Goal: Download file/media

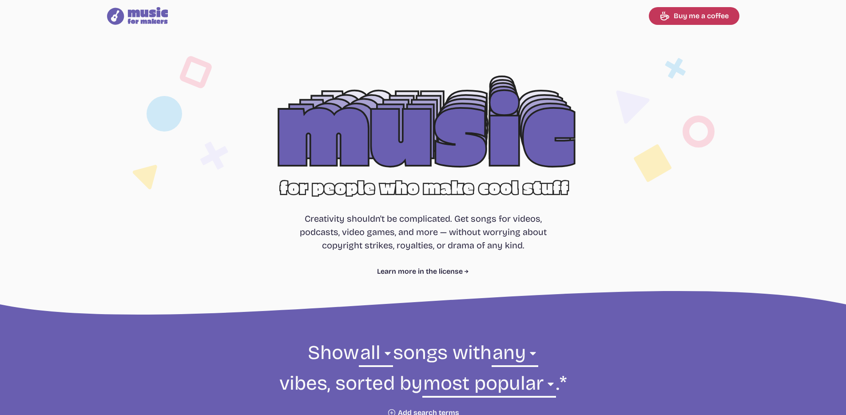
select select "most popular"
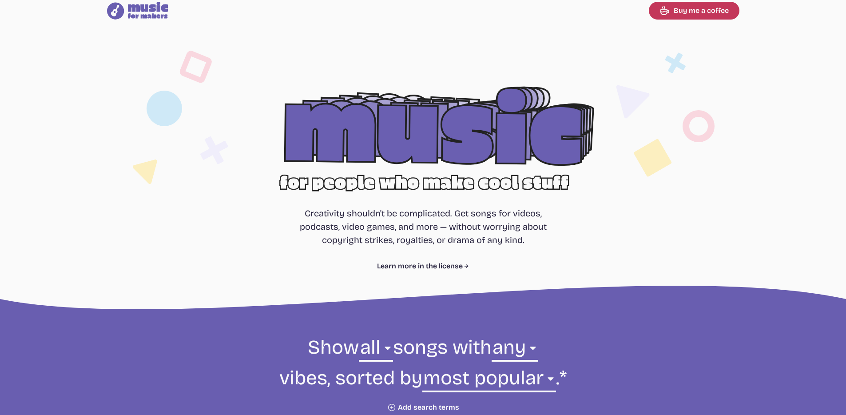
scroll to position [288, 0]
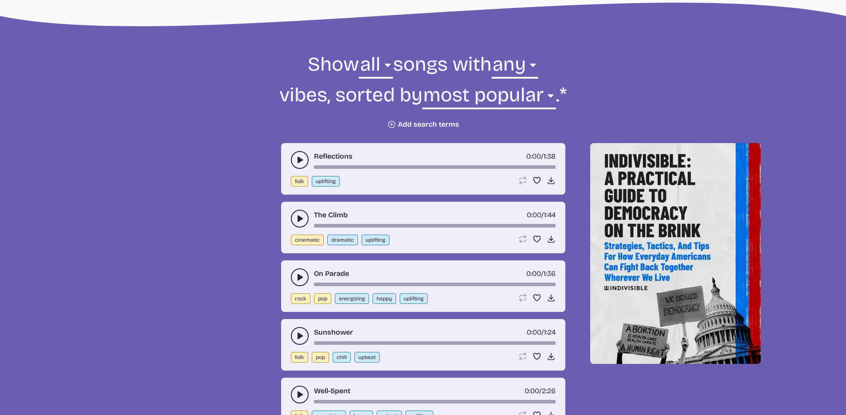
click at [293, 151] on div "Reflections 0:00 / 1:38 folk uplifting Loop song Loop this song. Favorite song …" at bounding box center [423, 169] width 284 height 52
click at [295, 154] on button "play-pause toggle" at bounding box center [300, 160] width 18 height 18
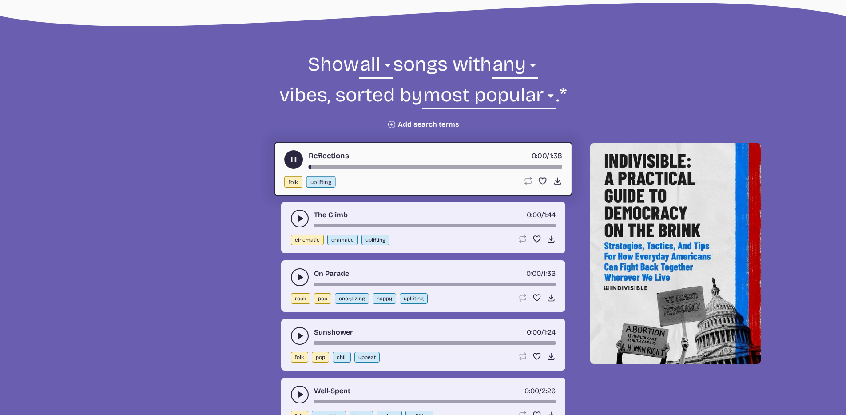
click at [304, 220] on button "play-pause toggle" at bounding box center [300, 219] width 18 height 18
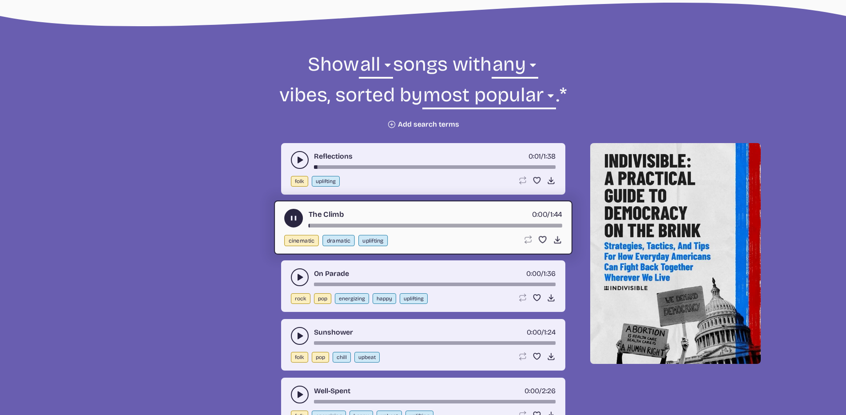
click at [295, 275] on button "play-pause toggle" at bounding box center [300, 277] width 18 height 18
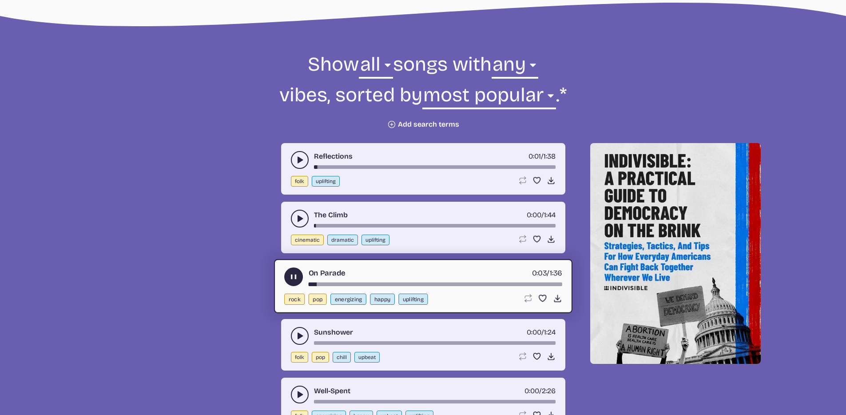
click at [293, 338] on button "play-pause toggle" at bounding box center [300, 336] width 18 height 18
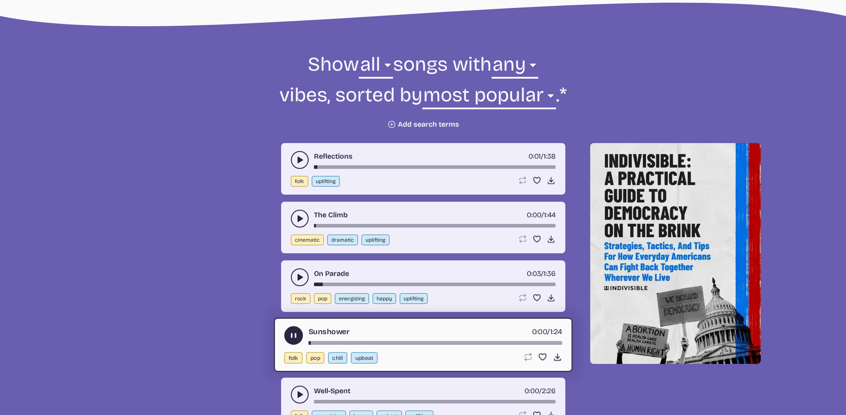
scroll to position [312, 0]
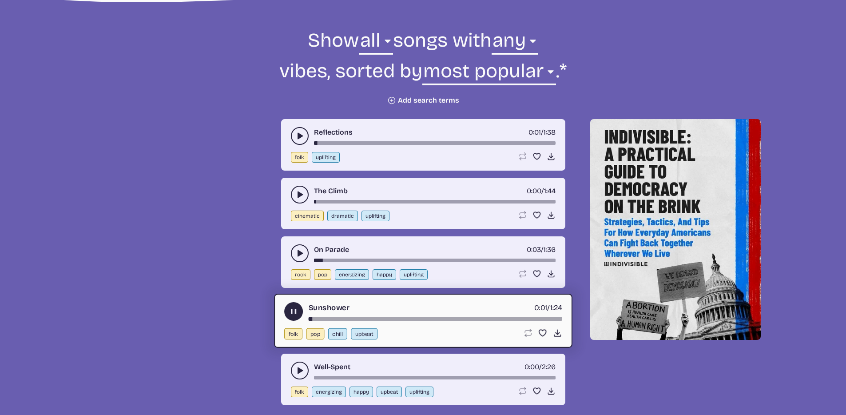
click at [295, 374] on icon "play-pause toggle" at bounding box center [299, 370] width 9 height 9
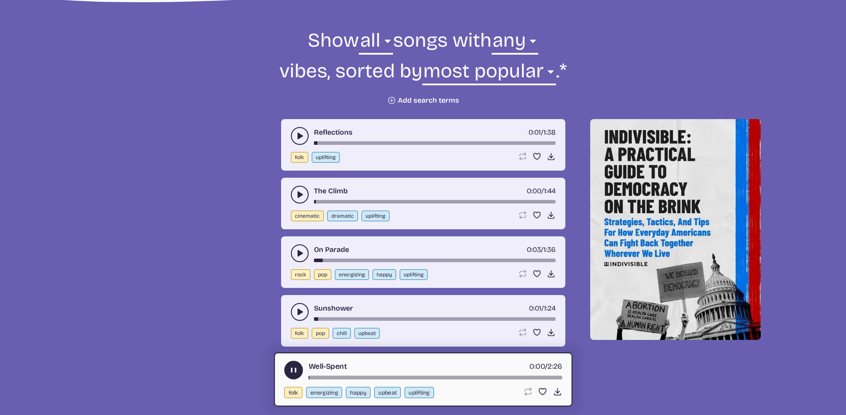
click at [299, 251] on use "play-pause toggle" at bounding box center [299, 253] width 9 height 9
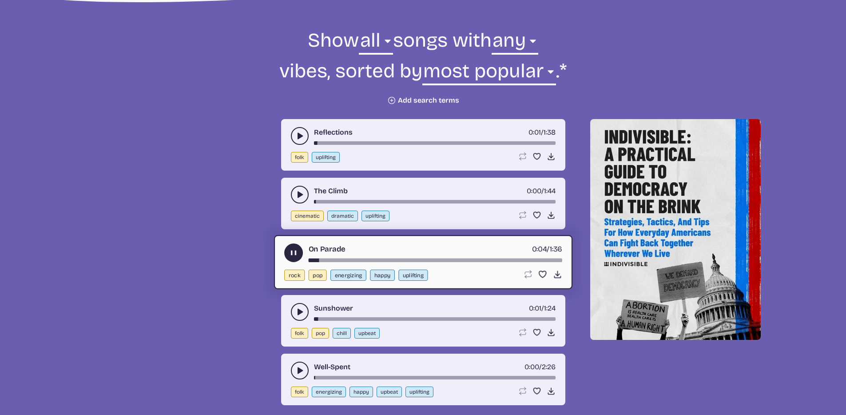
click at [341, 259] on div "song-time-bar" at bounding box center [435, 261] width 254 height 4
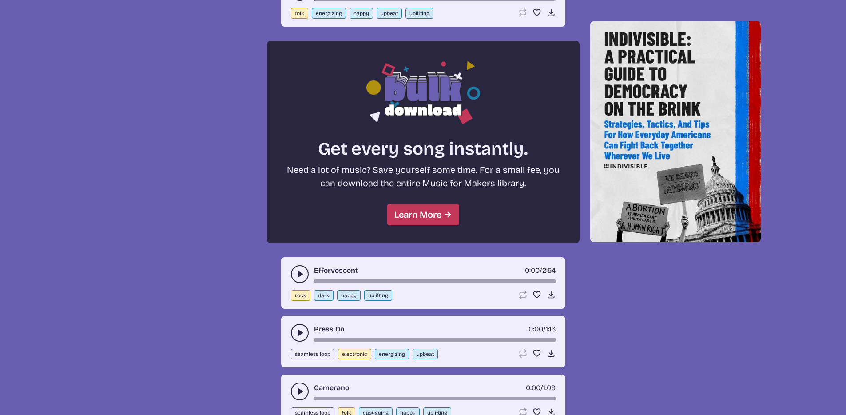
scroll to position [800, 0]
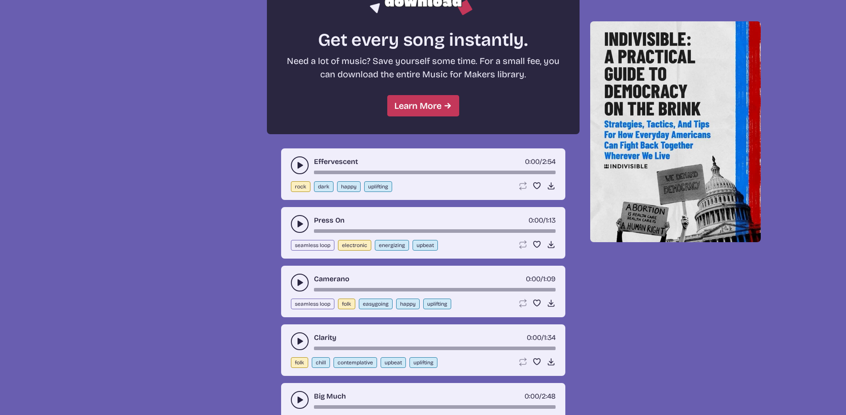
click at [300, 152] on div "Effervescent 0:00 / 2:54 rock dark happy uplifting Loop song Loop this song. Fa…" at bounding box center [423, 174] width 284 height 52
click at [299, 155] on div "Effervescent 0:00 / 2:54 rock dark happy uplifting Loop song Loop this song. Fa…" at bounding box center [423, 174] width 284 height 52
click at [298, 162] on icon "play-pause toggle" at bounding box center [299, 165] width 9 height 9
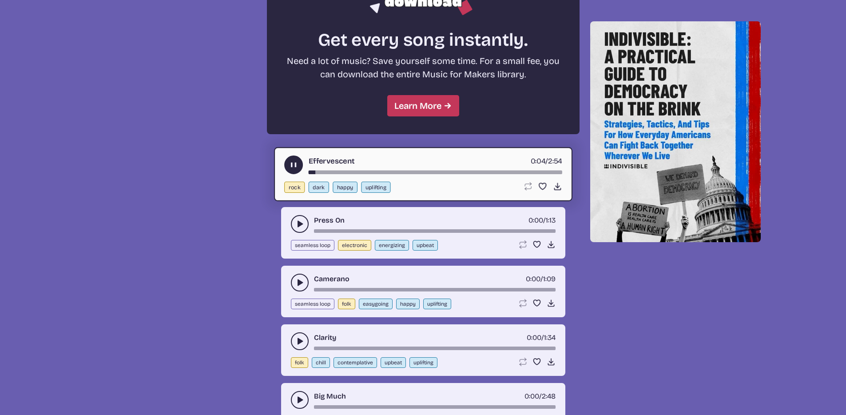
click at [308, 215] on div "Press On 0:00 / 1:13" at bounding box center [423, 224] width 265 height 18
click at [305, 221] on button "play-pause toggle" at bounding box center [300, 224] width 18 height 18
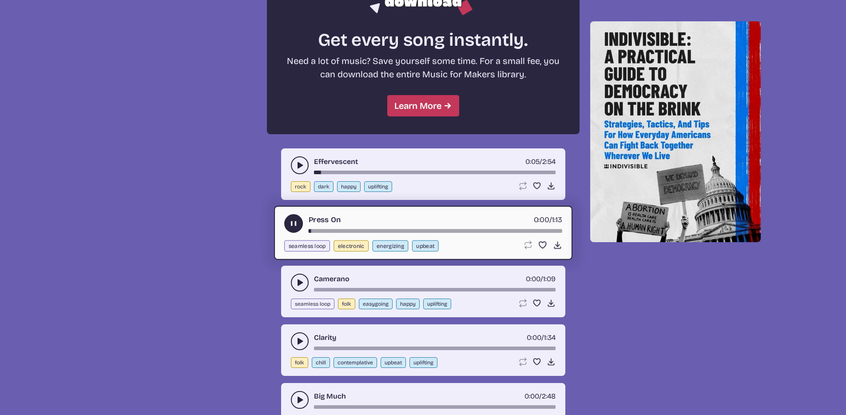
click at [299, 277] on button "play-pause toggle" at bounding box center [300, 283] width 18 height 18
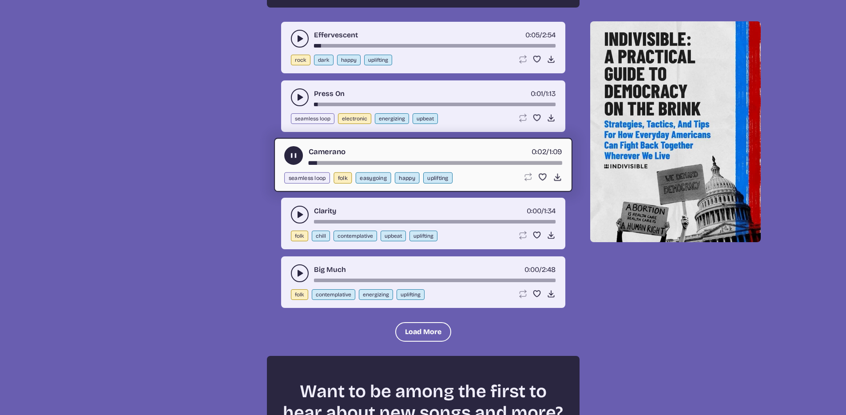
scroll to position [947, 0]
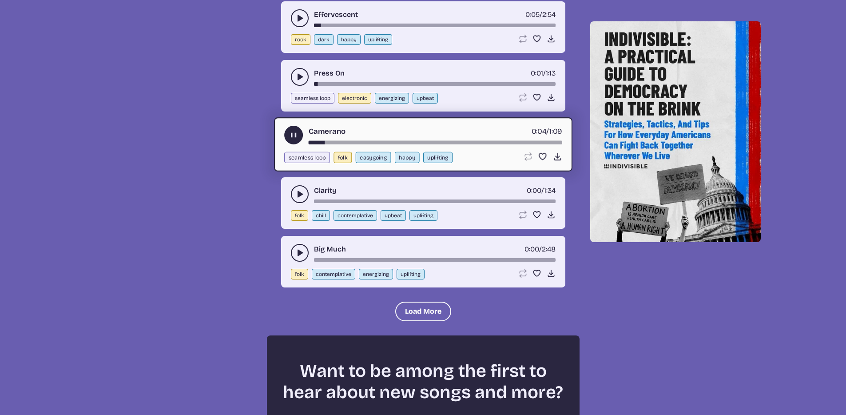
click at [297, 191] on icon "play-pause toggle" at bounding box center [299, 194] width 9 height 9
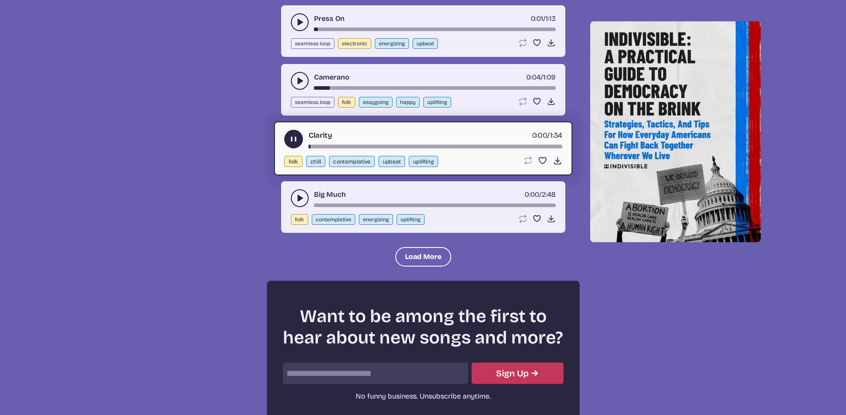
scroll to position [1002, 0]
click at [299, 201] on icon "play-pause toggle" at bounding box center [299, 197] width 9 height 9
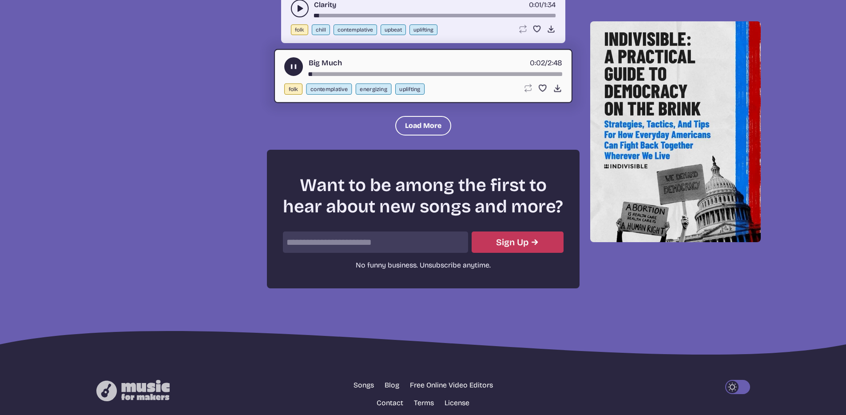
scroll to position [1129, 0]
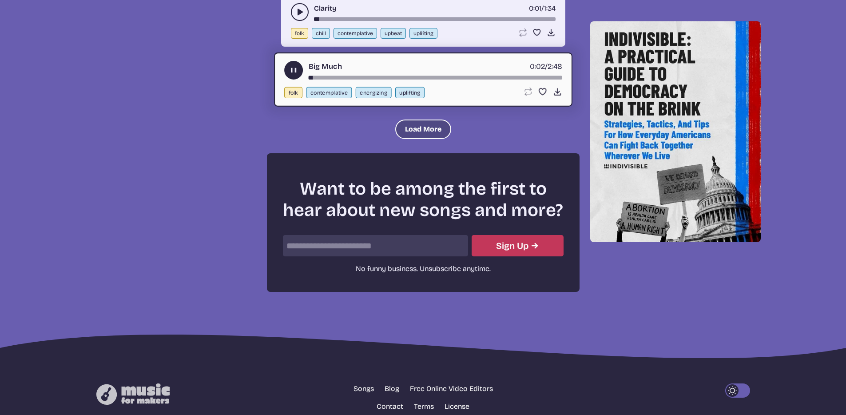
click at [415, 124] on button "Load More" at bounding box center [423, 130] width 56 height 20
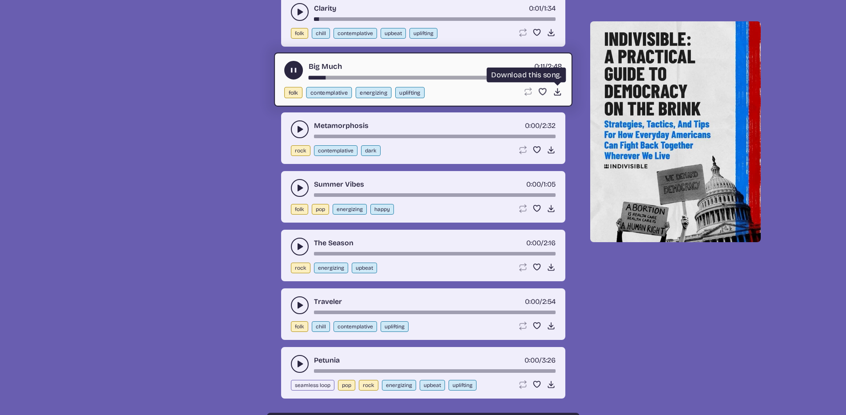
click at [557, 93] on icon "Download song" at bounding box center [557, 91] width 9 height 9
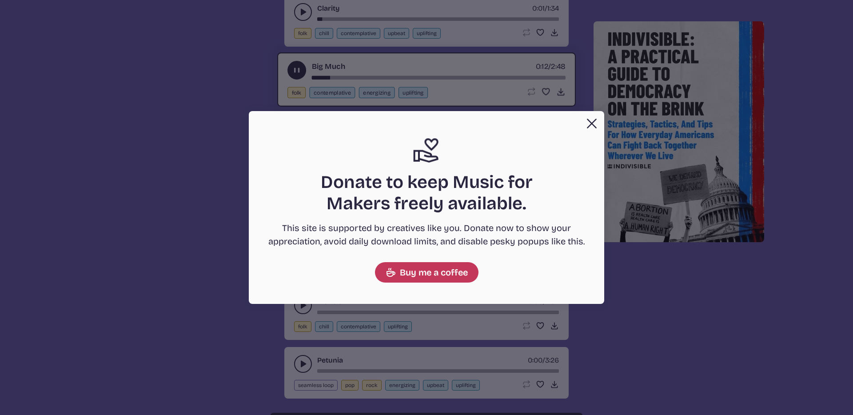
click at [594, 117] on button "Close" at bounding box center [592, 124] width 18 height 18
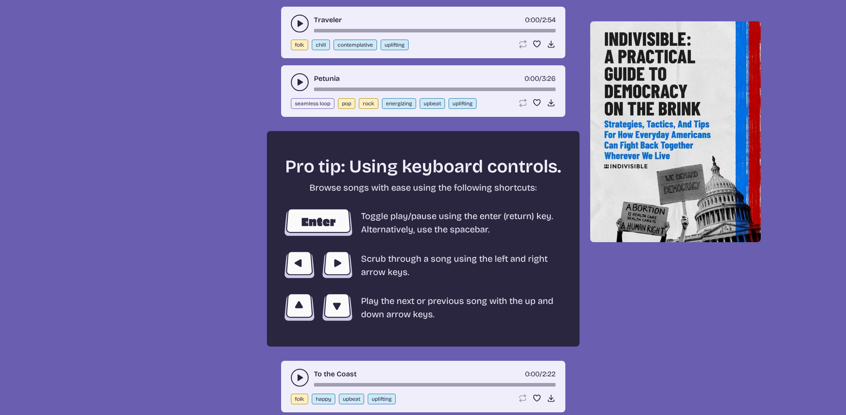
scroll to position [1526, 0]
